Goal: Transaction & Acquisition: Book appointment/travel/reservation

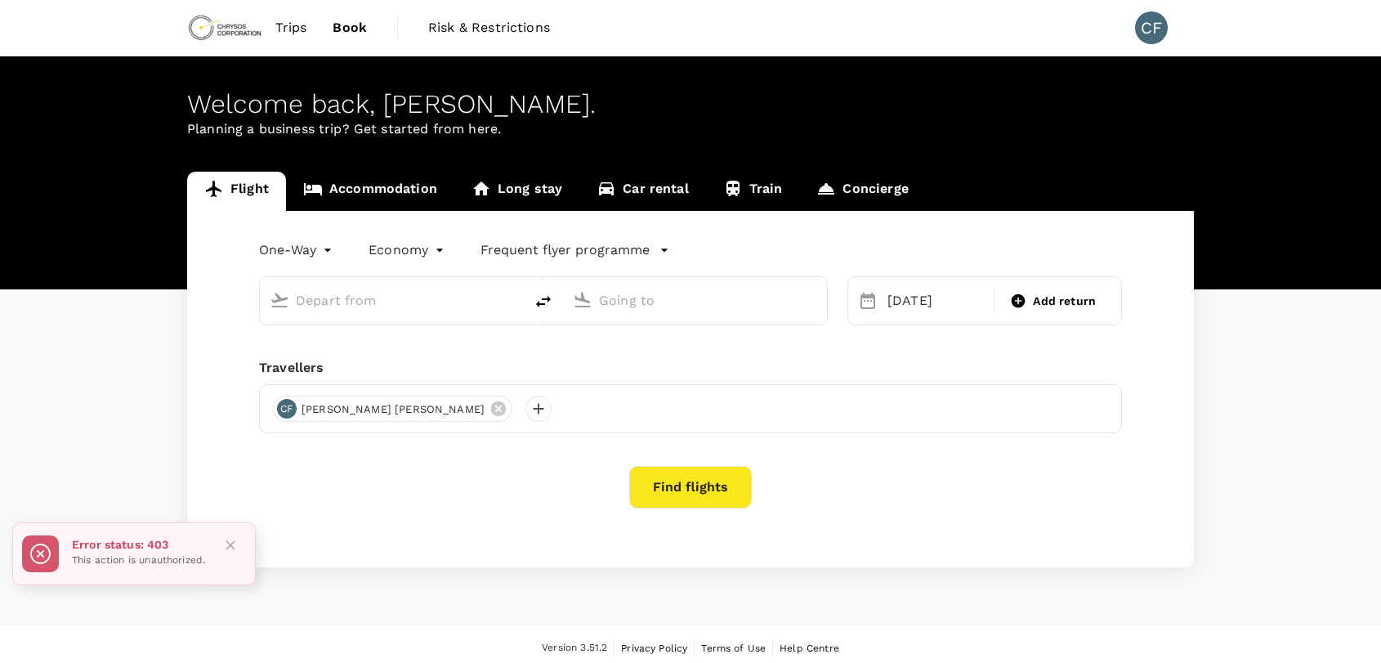
type input "roundtrip"
